Goal: Task Accomplishment & Management: Use online tool/utility

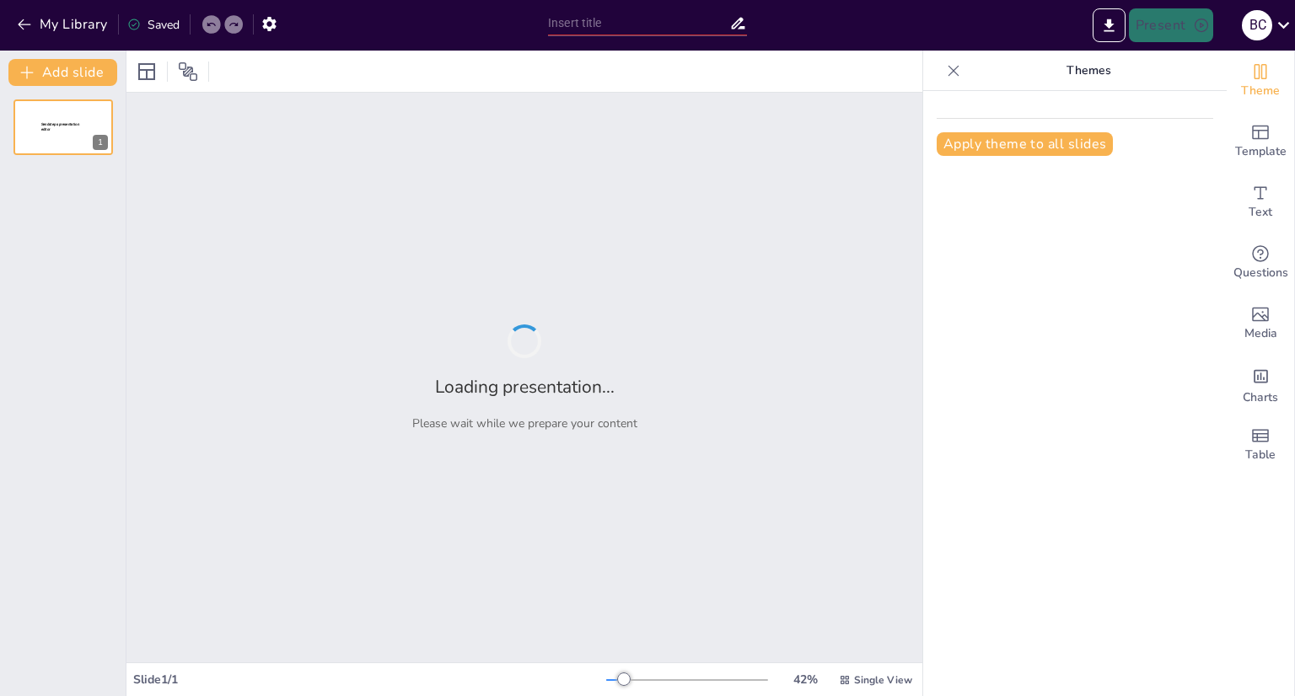
type input "New Sendsteps"
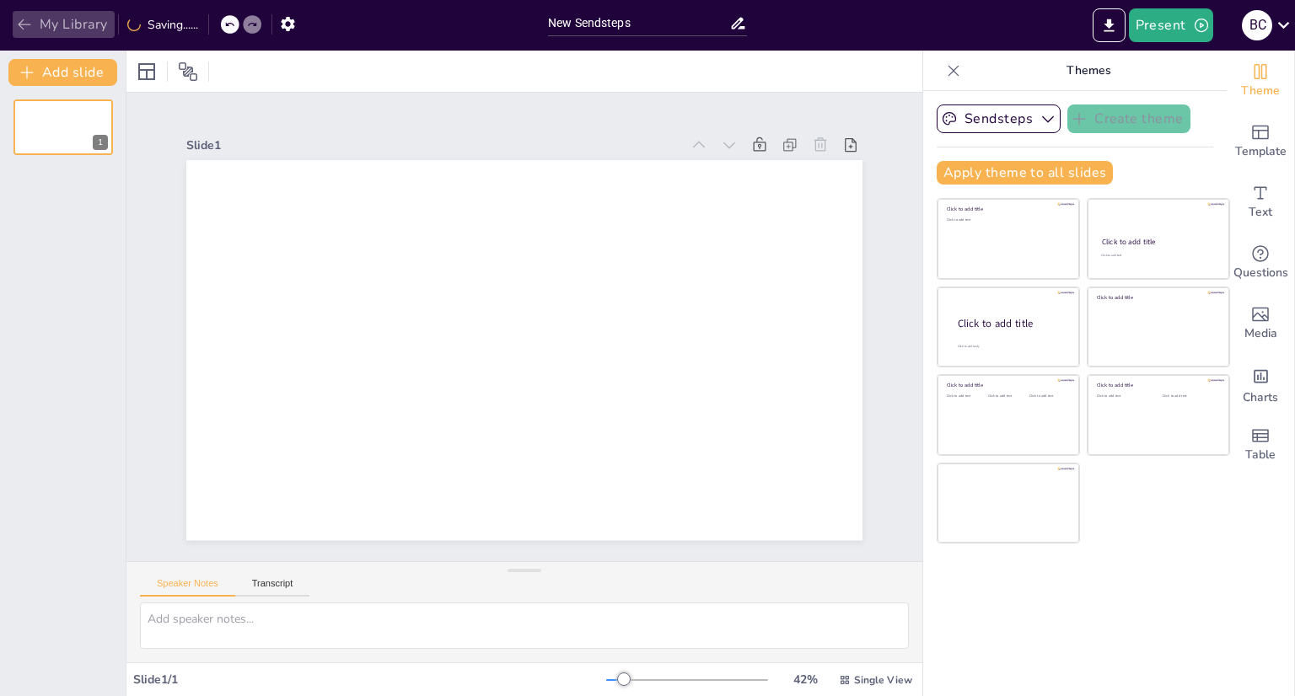
click at [16, 19] on icon "button" at bounding box center [24, 24] width 17 height 17
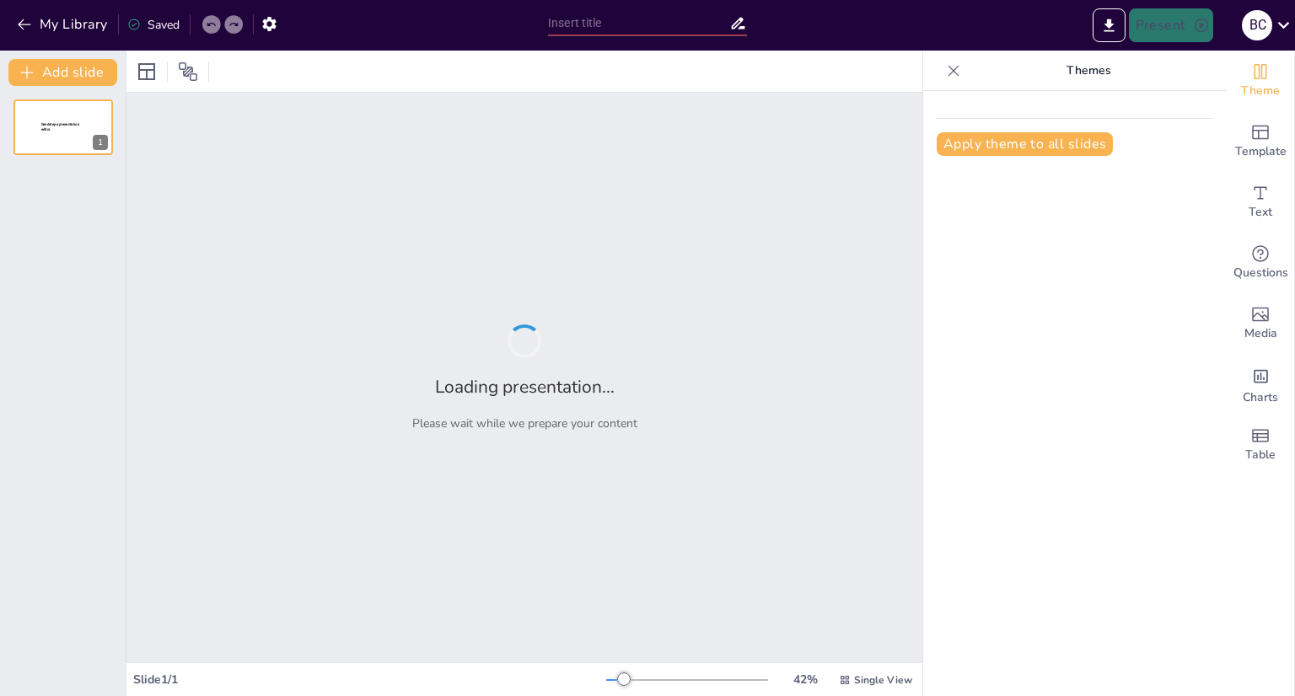
type input "New Sendsteps"
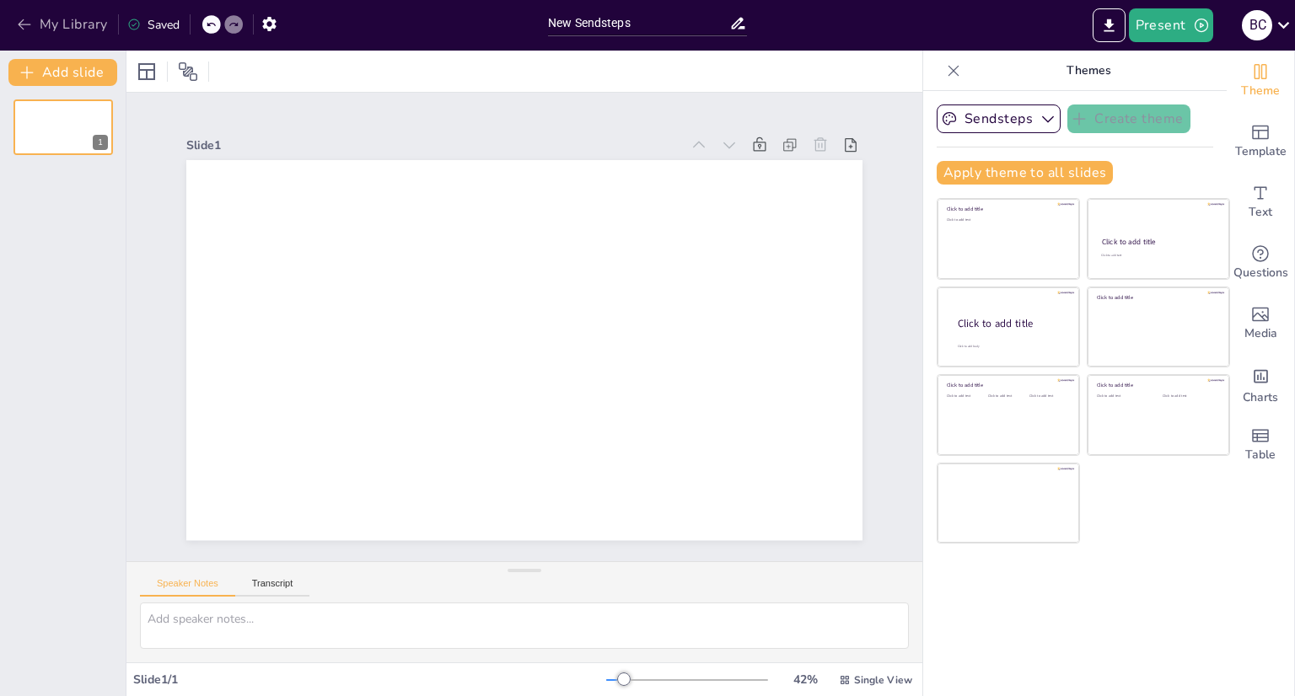
click at [30, 26] on icon "button" at bounding box center [24, 24] width 17 height 17
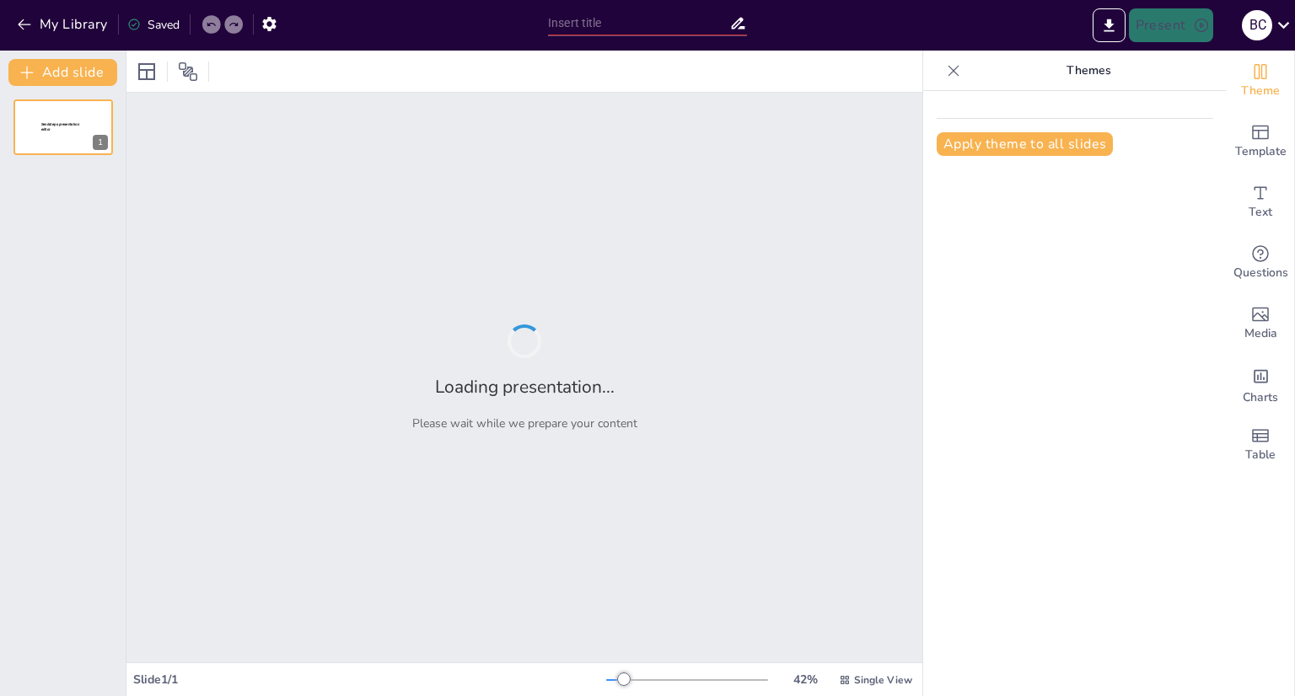
type input "New Sendsteps"
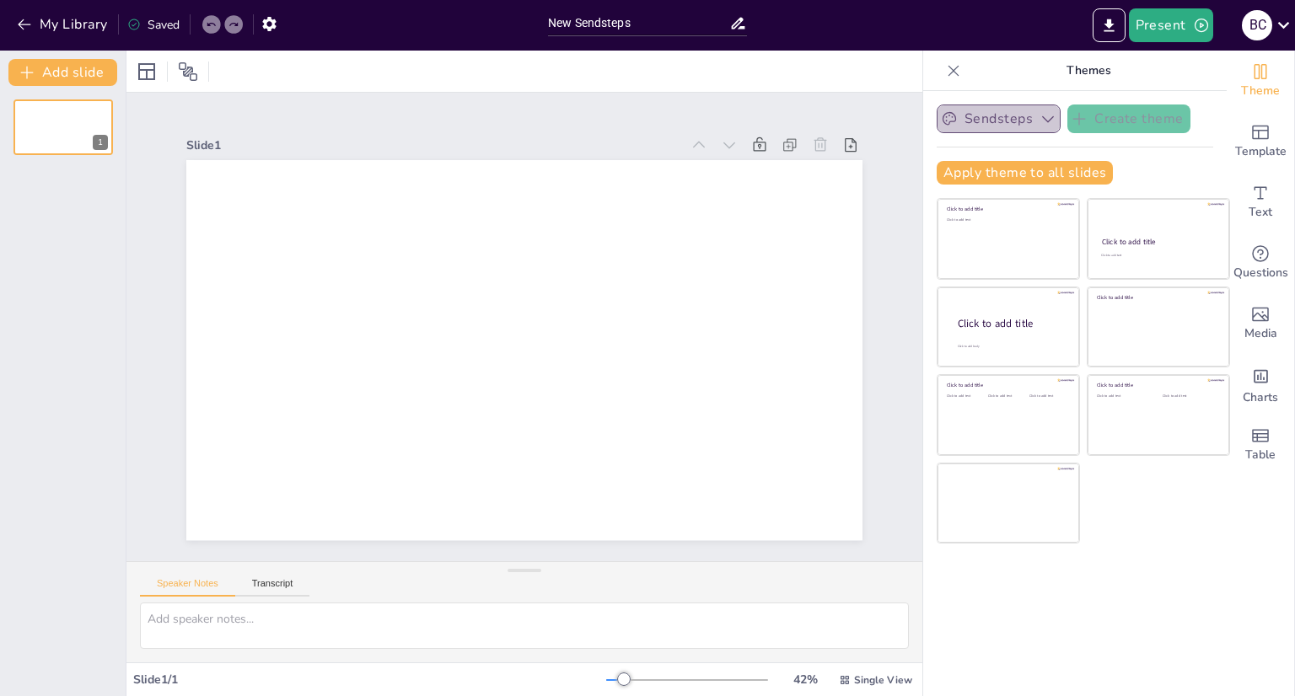
click at [1039, 122] on icon "button" at bounding box center [1047, 118] width 17 height 17
click at [1036, 174] on icon at bounding box center [1042, 175] width 13 height 13
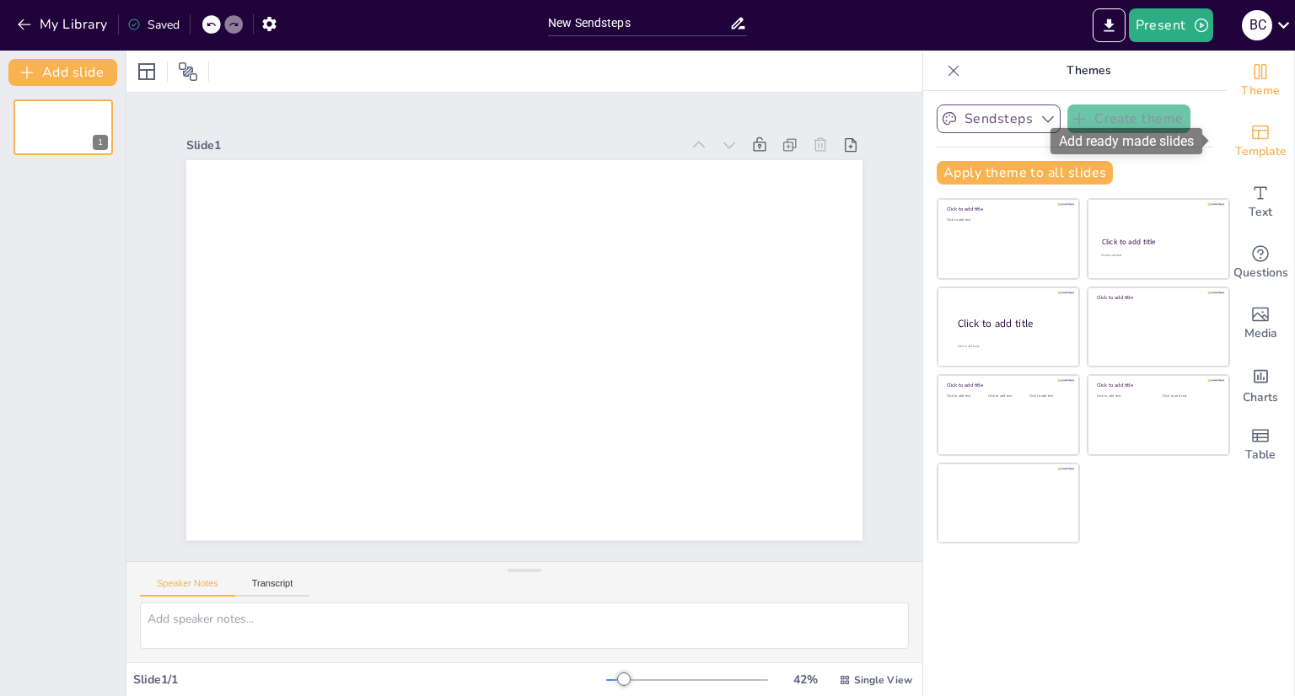
click at [1250, 153] on span "Template" at bounding box center [1260, 151] width 51 height 19
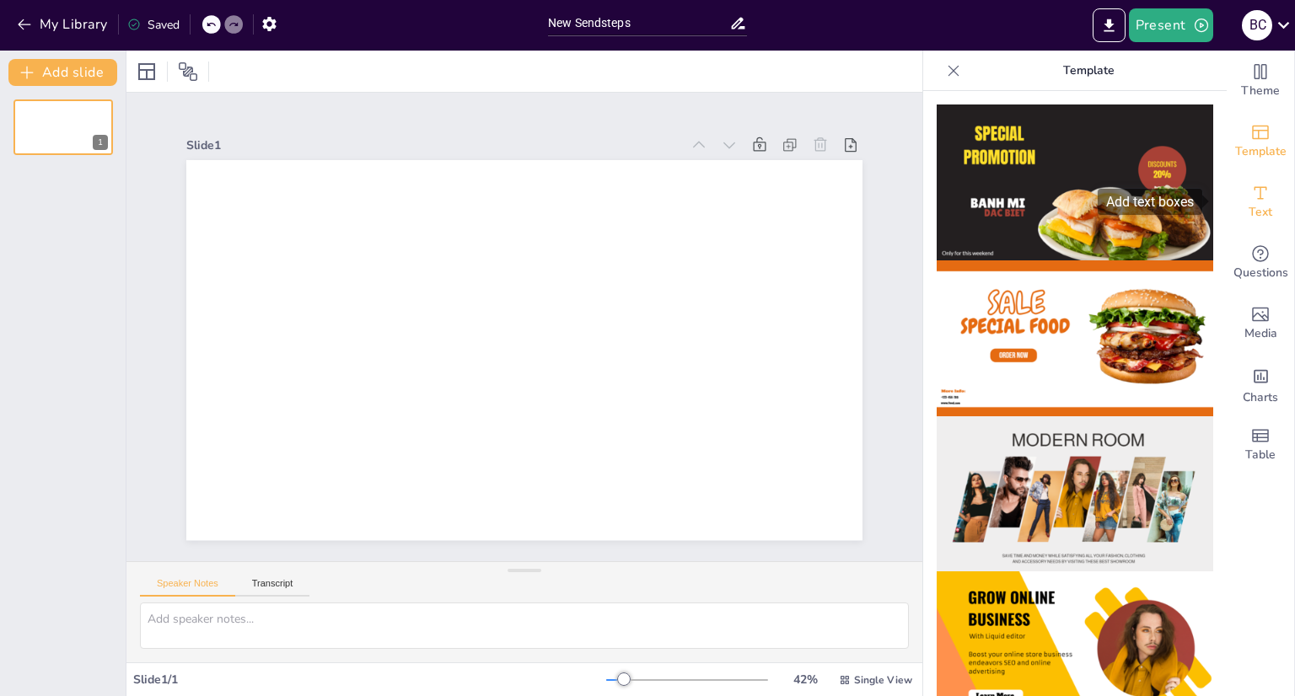
click at [1254, 191] on icon "Add text boxes" at bounding box center [1260, 193] width 20 height 20
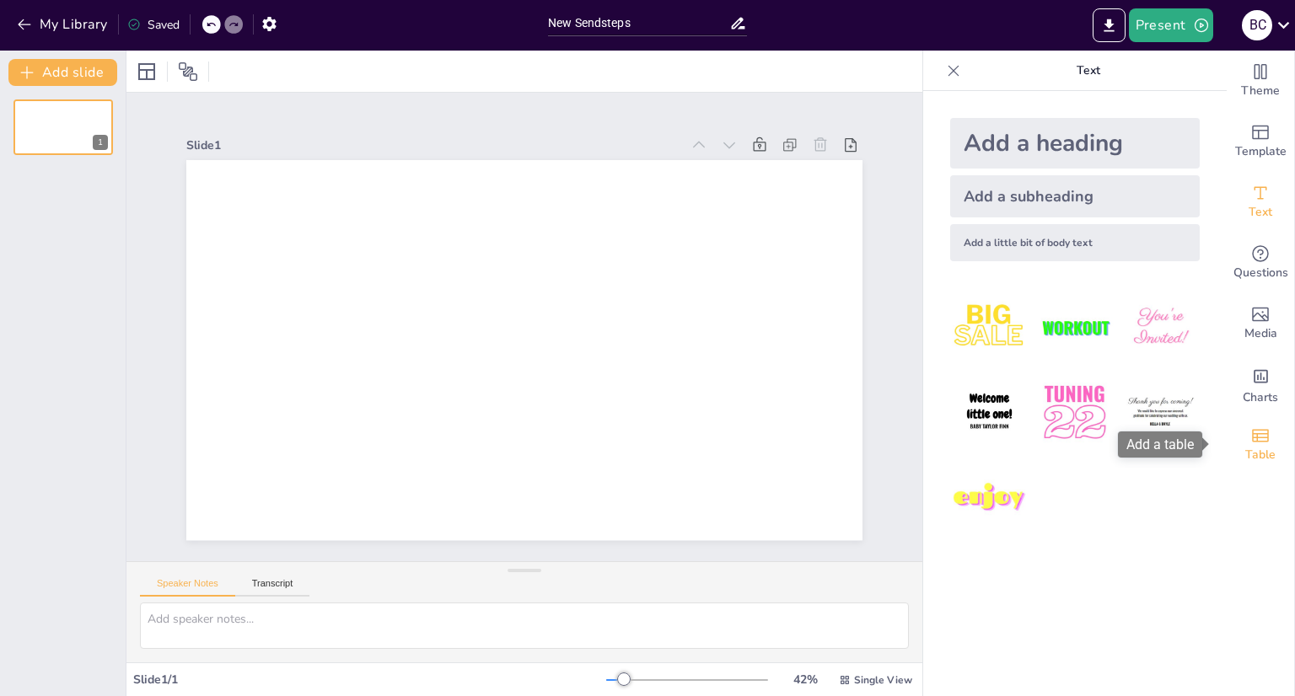
click at [1250, 440] on icon "Add a table" at bounding box center [1260, 436] width 20 height 20
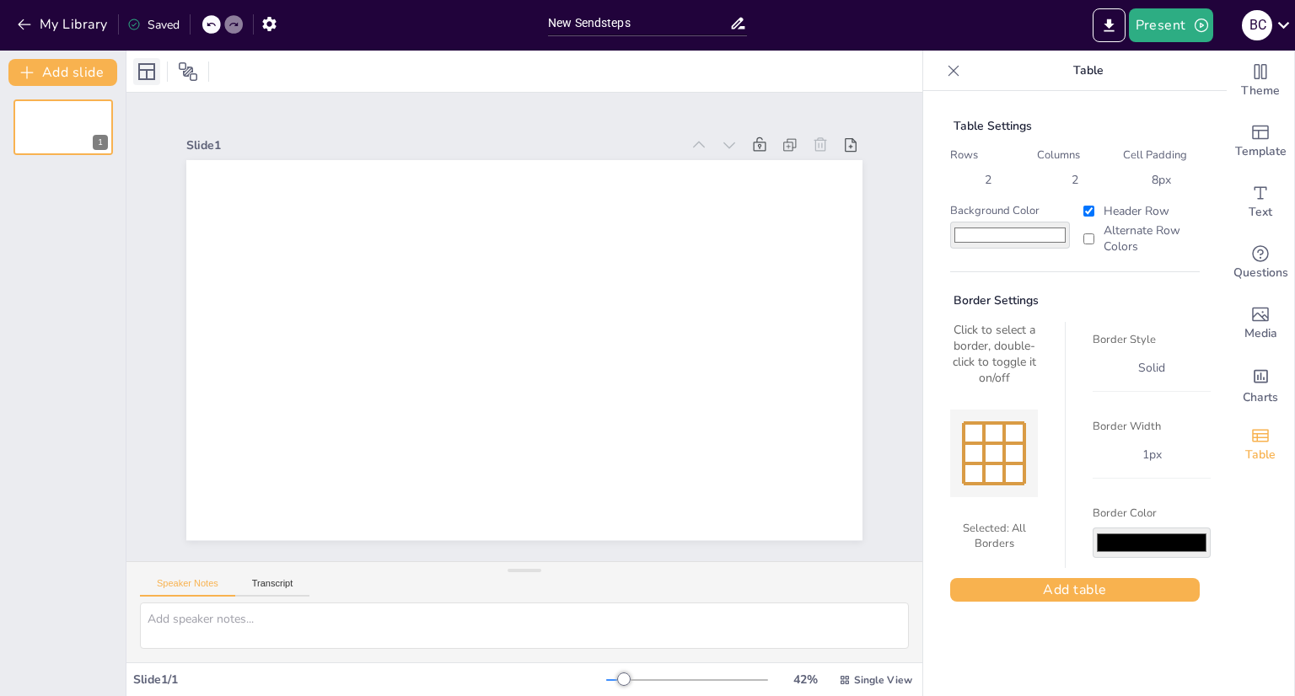
click at [150, 70] on icon at bounding box center [146, 71] width 17 height 17
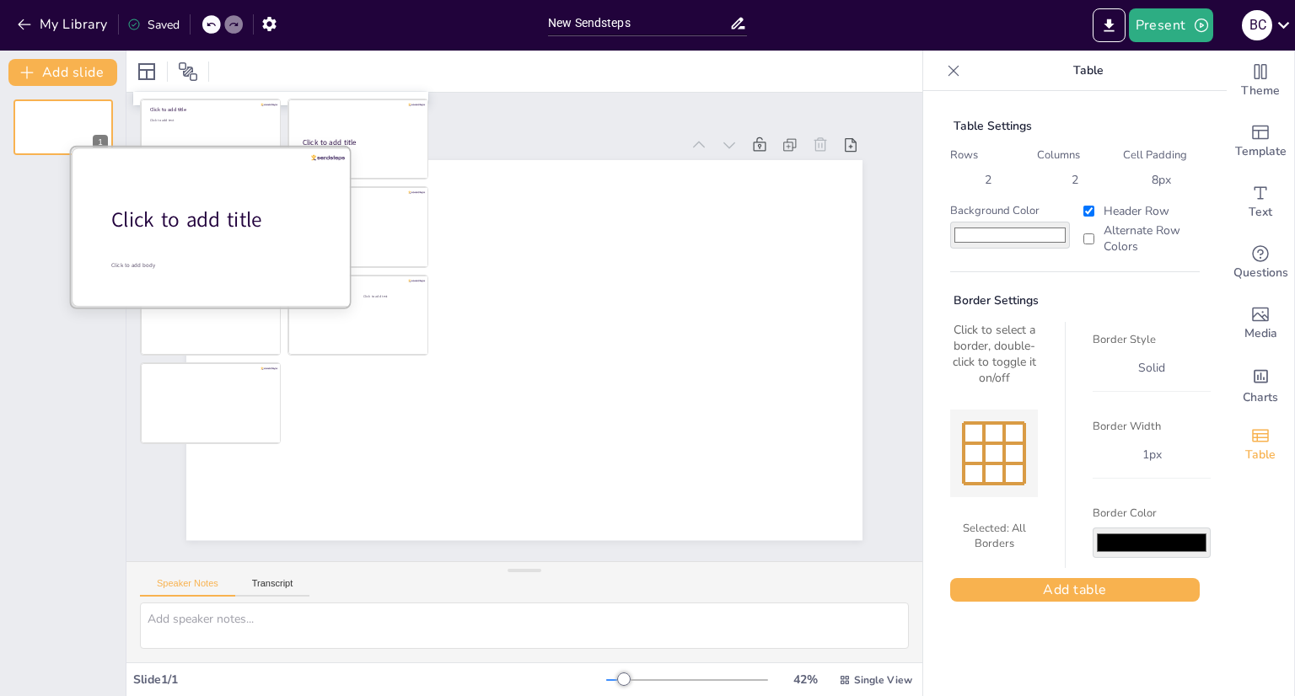
click at [185, 229] on div "Click to add title" at bounding box center [218, 221] width 215 height 29
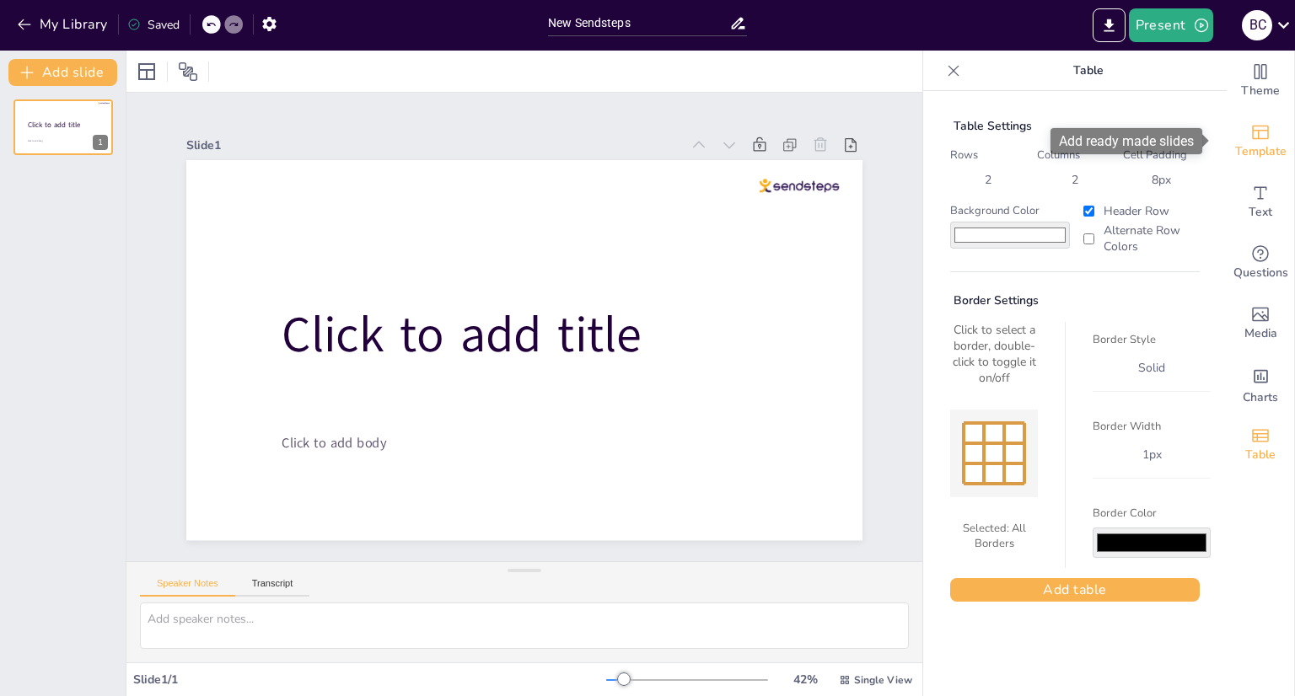
click at [1241, 148] on span "Template" at bounding box center [1260, 151] width 51 height 19
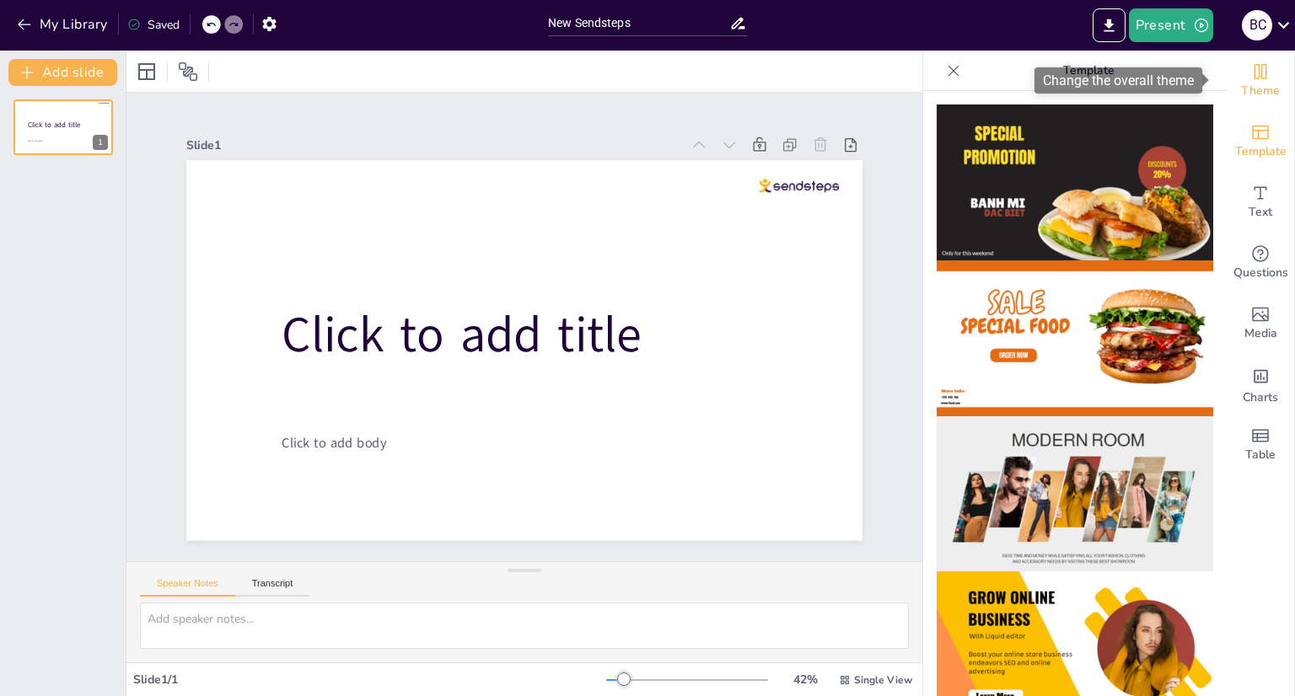
click at [1259, 87] on span "Theme" at bounding box center [1260, 91] width 39 height 19
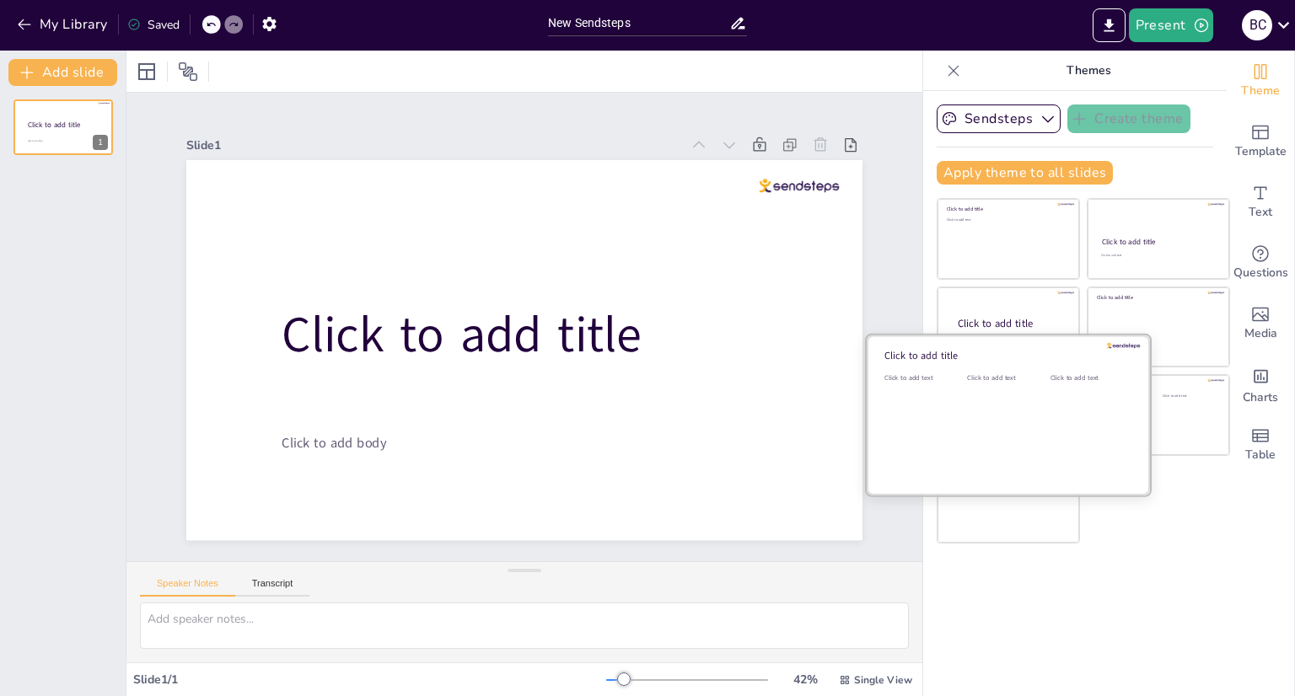
click at [1050, 405] on div "Click to add text" at bounding box center [1088, 425] width 76 height 105
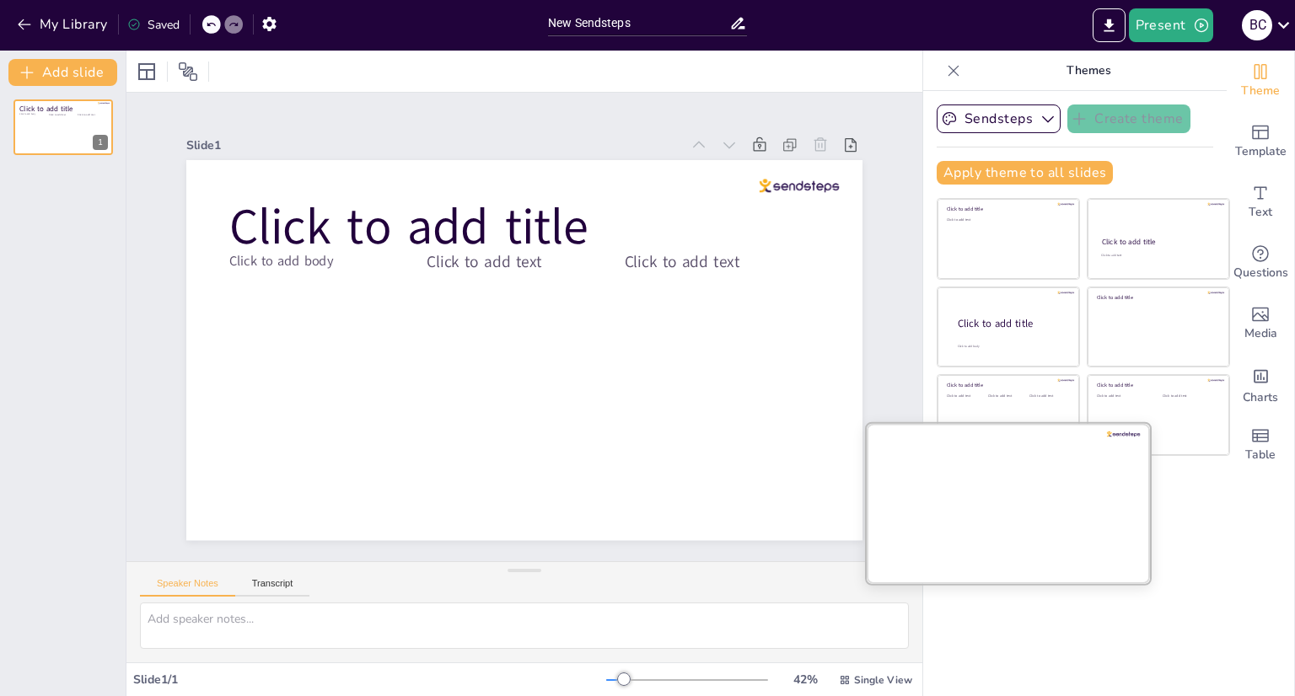
click at [1011, 496] on div at bounding box center [1008, 502] width 283 height 159
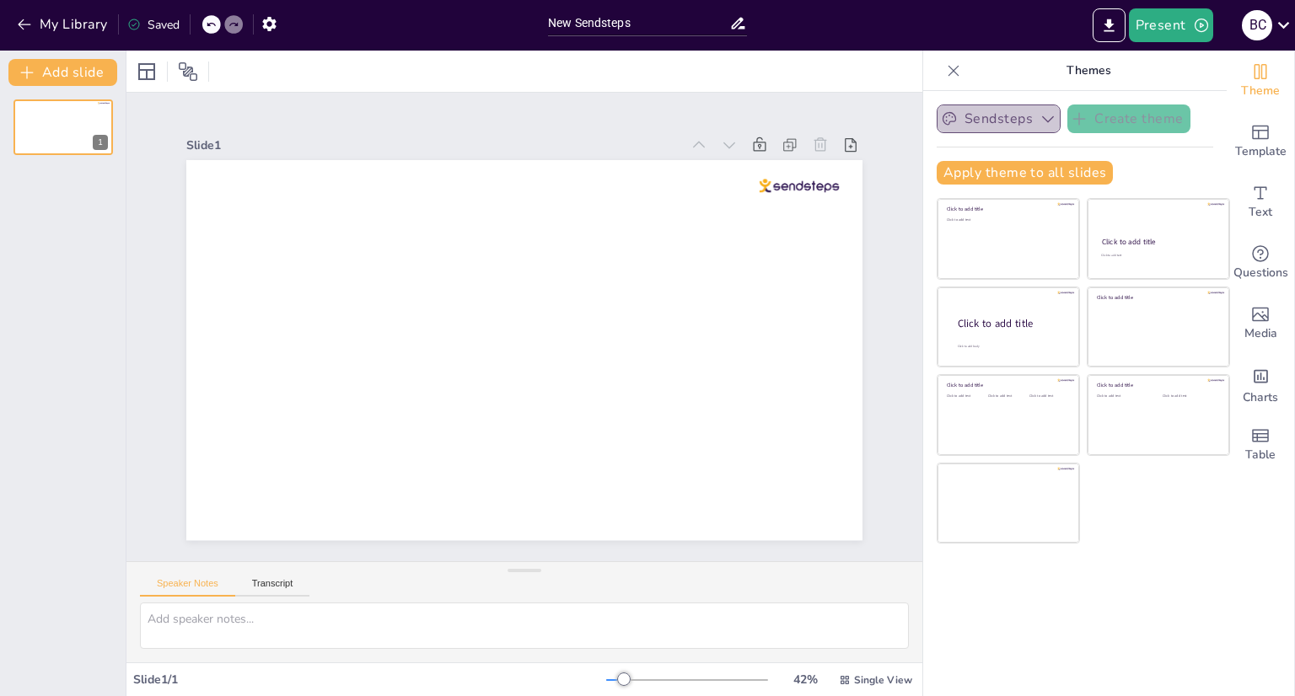
click at [1039, 122] on icon "button" at bounding box center [1047, 118] width 17 height 17
click at [1036, 173] on icon at bounding box center [1042, 175] width 13 height 13
click at [126, 65] on div at bounding box center [524, 71] width 796 height 41
click at [152, 73] on icon at bounding box center [147, 72] width 20 height 20
click at [201, 76] on div at bounding box center [187, 71] width 27 height 27
